Goal: Information Seeking & Learning: Learn about a topic

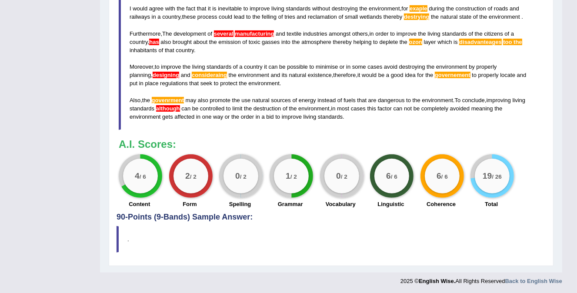
scroll to position [117, 0]
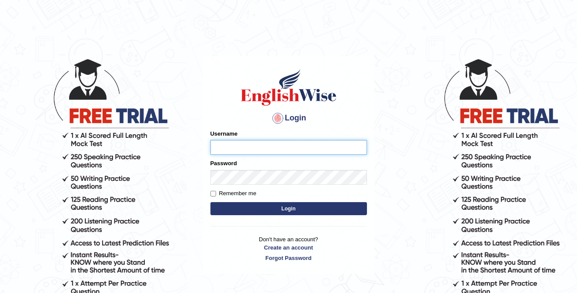
type input "AwahTim"
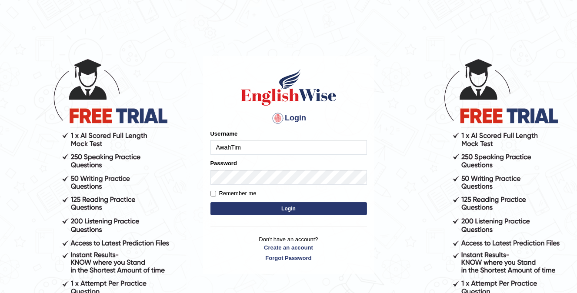
click at [273, 209] on button "Login" at bounding box center [288, 208] width 156 height 13
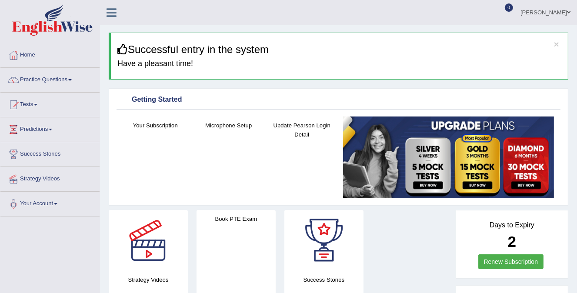
drag, startPoint x: 0, startPoint y: 0, endPoint x: 71, endPoint y: 79, distance: 106.4
click at [71, 79] on link "Practice Questions" at bounding box center [49, 79] width 99 height 22
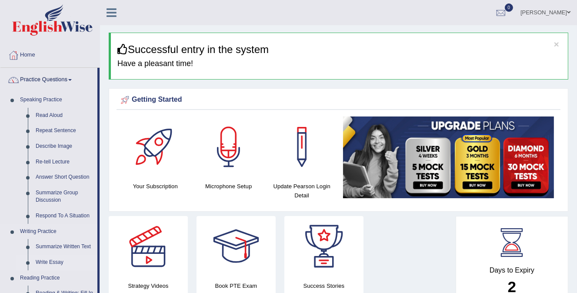
scroll to position [43, 0]
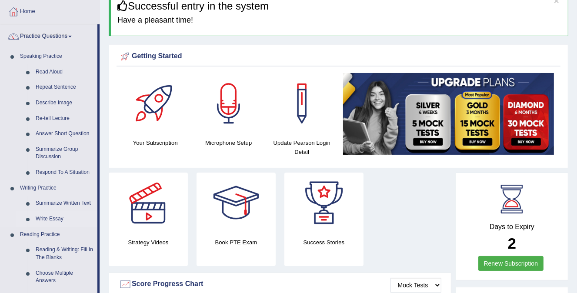
click at [55, 219] on link "Write Essay" at bounding box center [65, 219] width 66 height 16
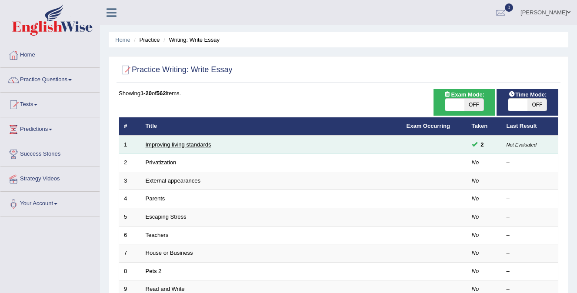
click at [203, 144] on link "Improving living standards" at bounding box center [179, 144] width 66 height 7
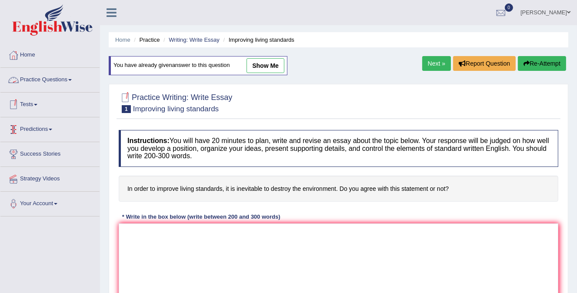
click at [70, 76] on link "Practice Questions" at bounding box center [49, 79] width 99 height 22
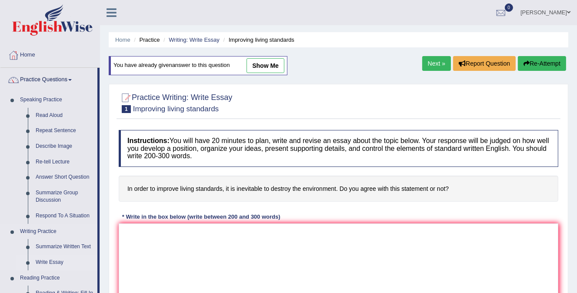
click at [49, 262] on link "Write Essay" at bounding box center [65, 263] width 66 height 16
